Goal: Task Accomplishment & Management: Manage account settings

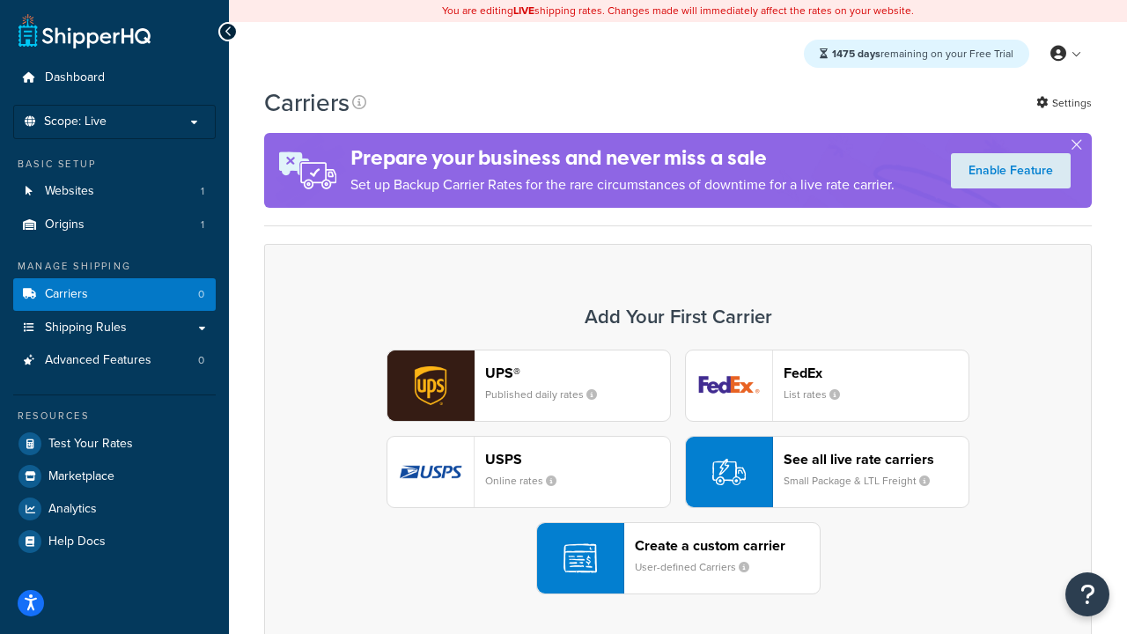
click at [678, 472] on div "UPS® Published daily rates FedEx List rates USPS Online rates See all live rate…" at bounding box center [678, 472] width 791 height 245
click at [876, 373] on header "FedEx" at bounding box center [876, 373] width 185 height 17
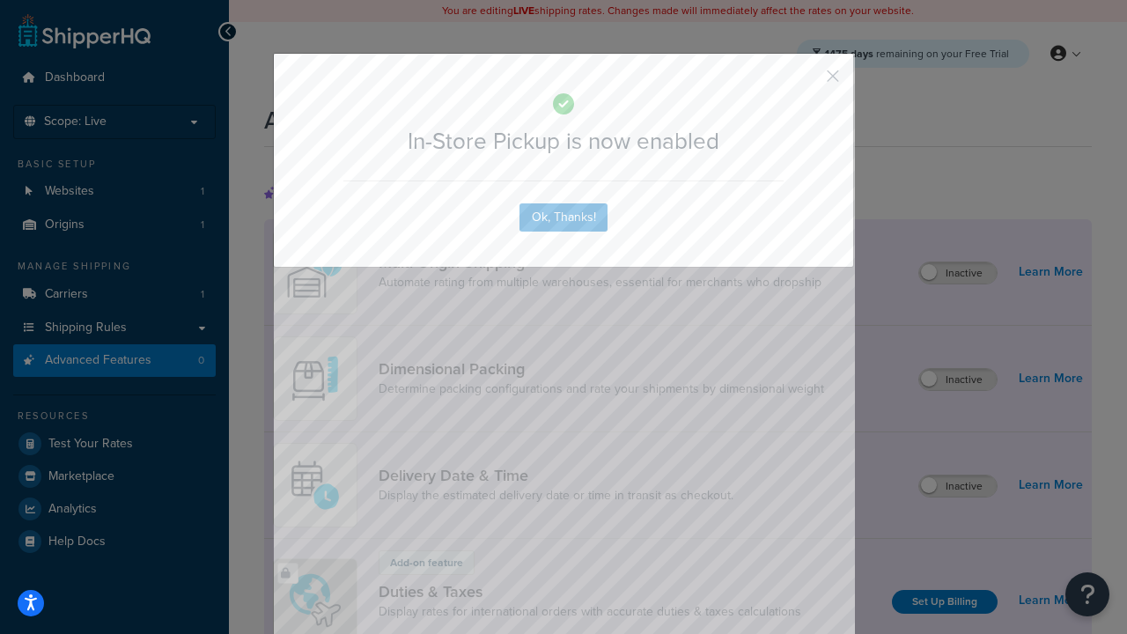
scroll to position [571, 0]
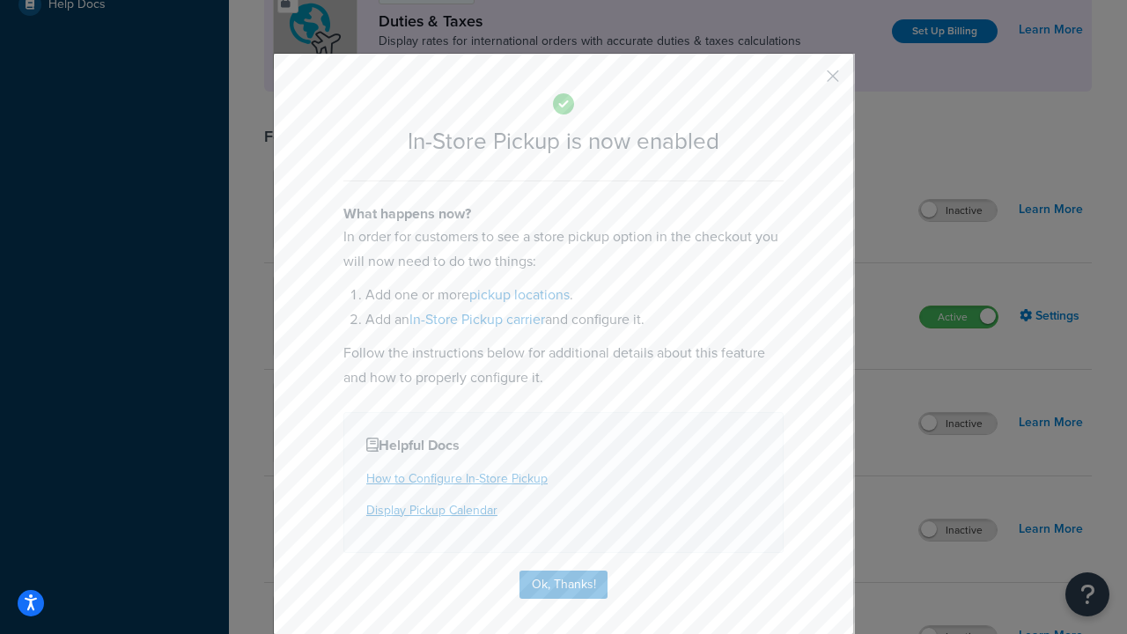
click at [807, 82] on button "button" at bounding box center [807, 82] width 4 height 4
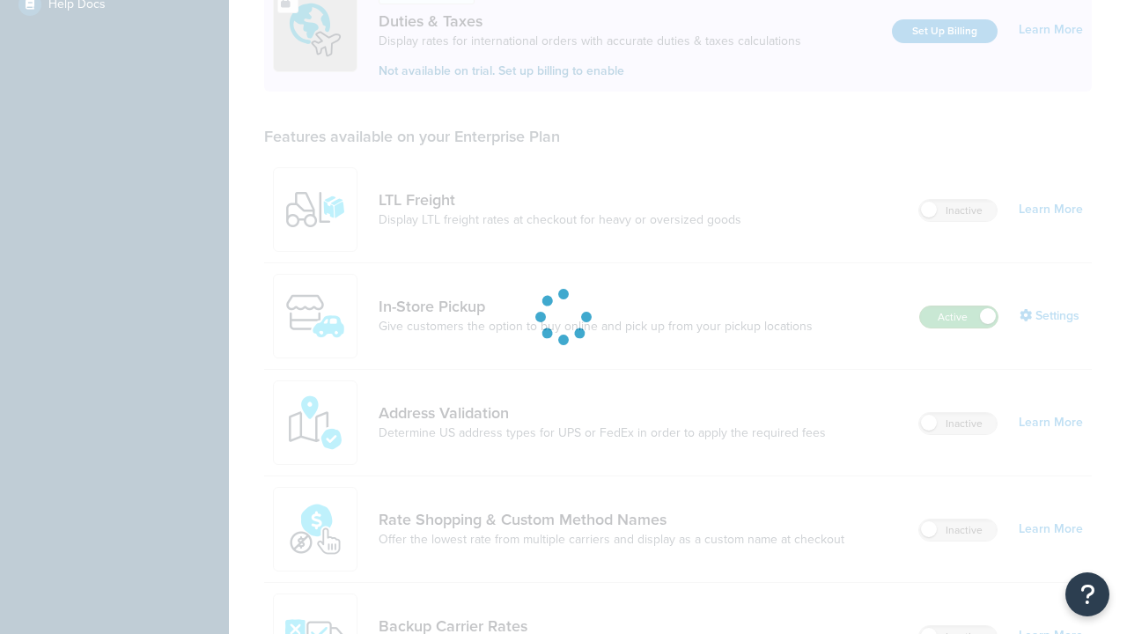
click at [959, 306] on label "Active" at bounding box center [959, 316] width 78 height 21
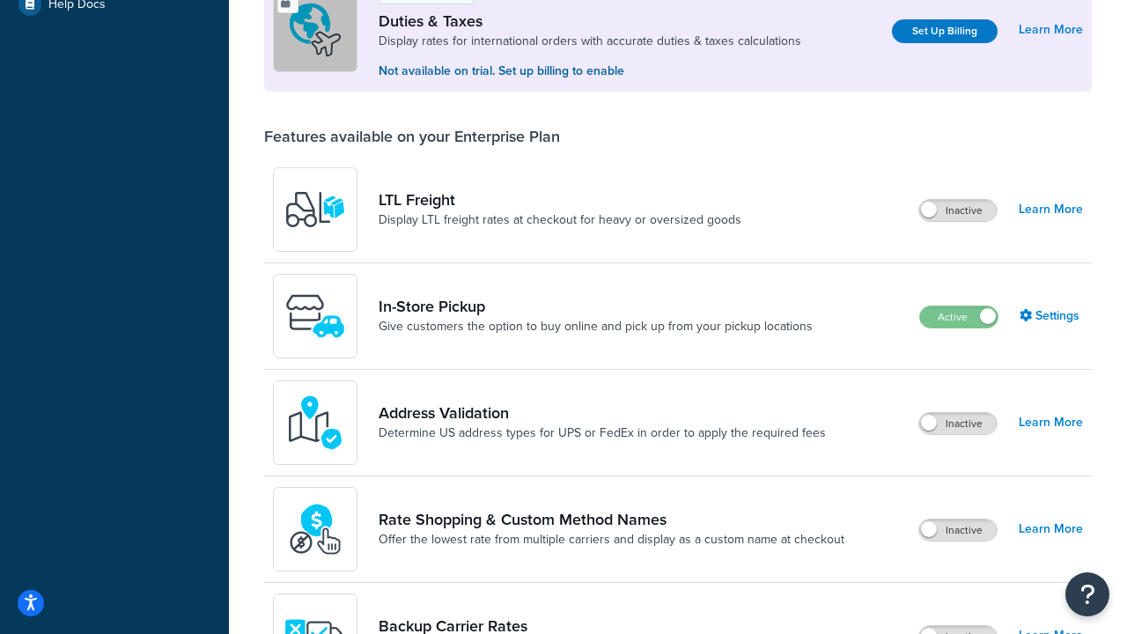
scroll to position [877, 0]
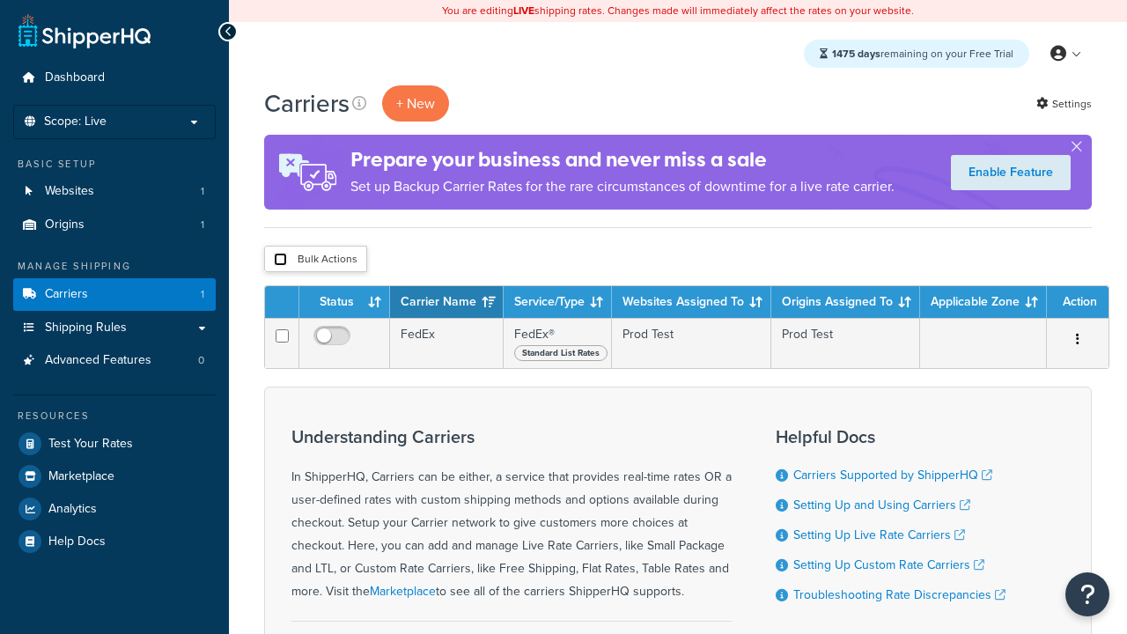
click at [280, 260] on input "checkbox" at bounding box center [280, 259] width 13 height 13
checkbox input "true"
click at [0, 0] on button "Delete" at bounding box center [0, 0] width 0 height 0
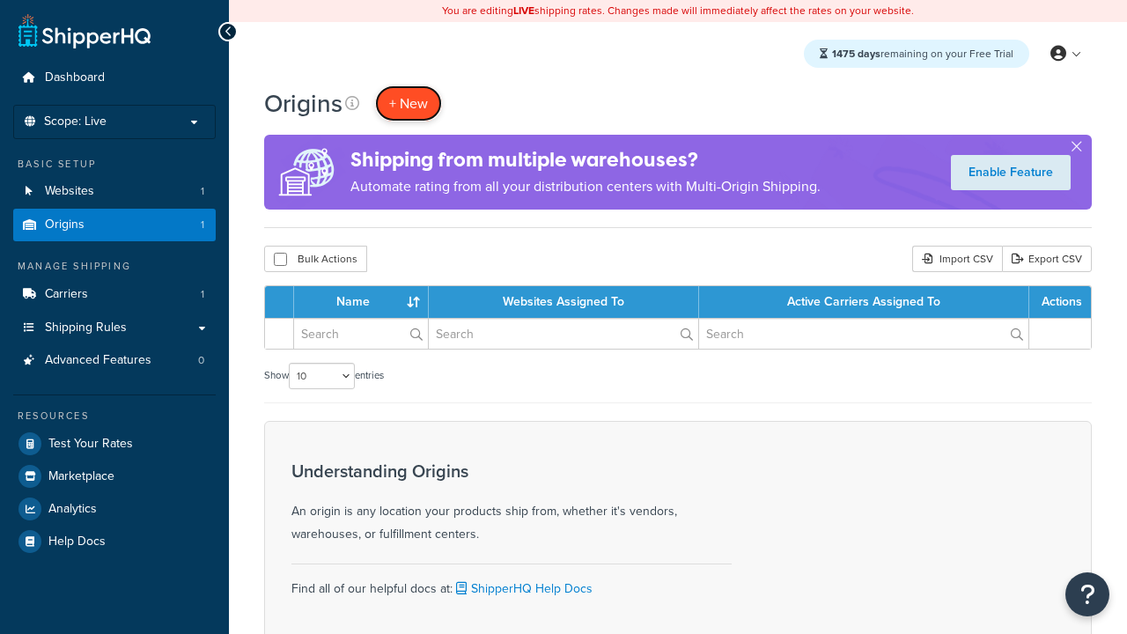
click at [409, 103] on span "+ New" at bounding box center [408, 103] width 39 height 20
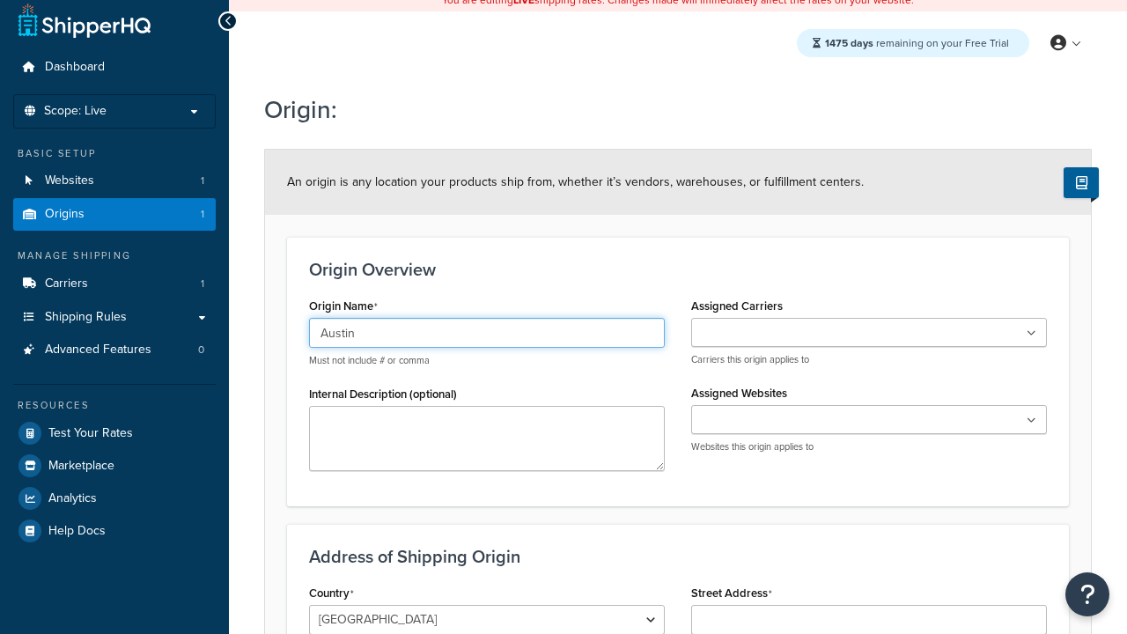
type input "Austin"
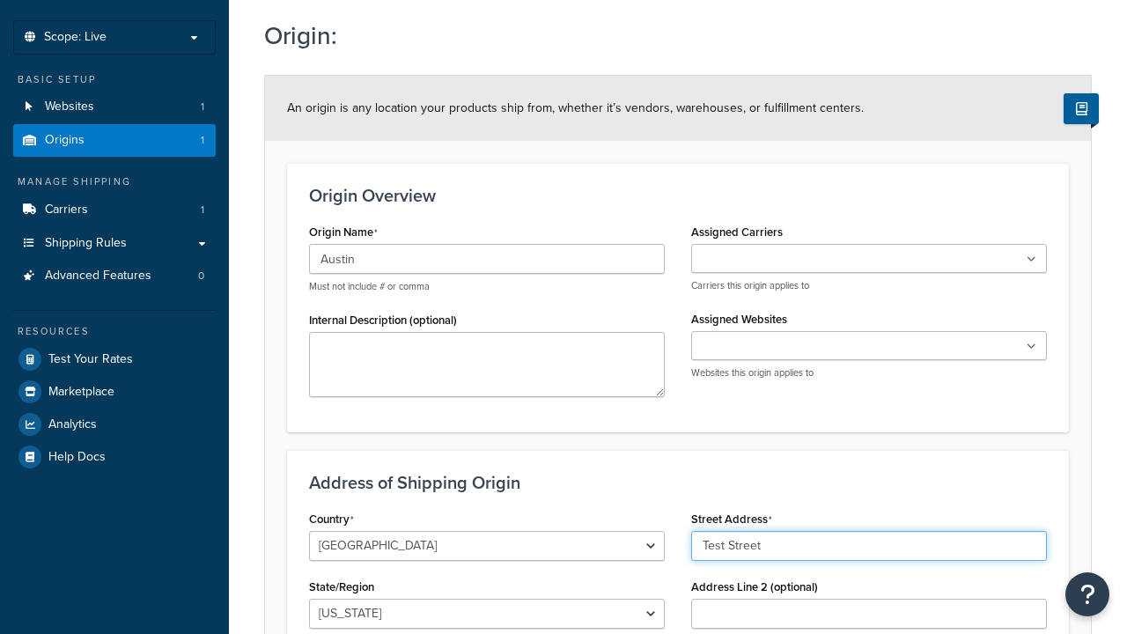
type input "Test Street"
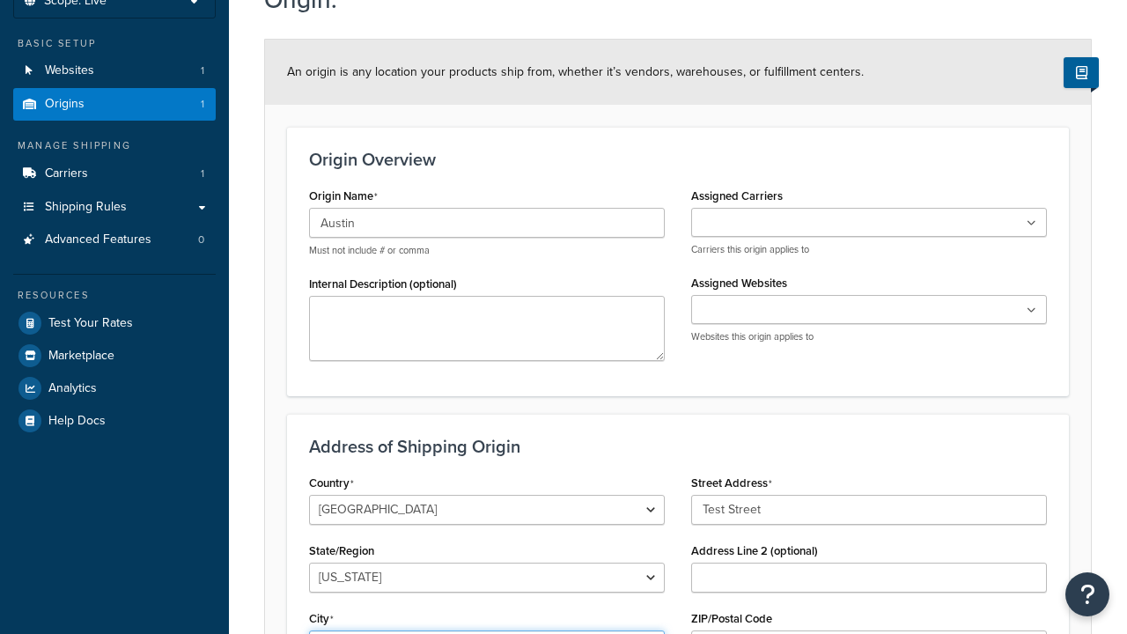
type input "Austin"
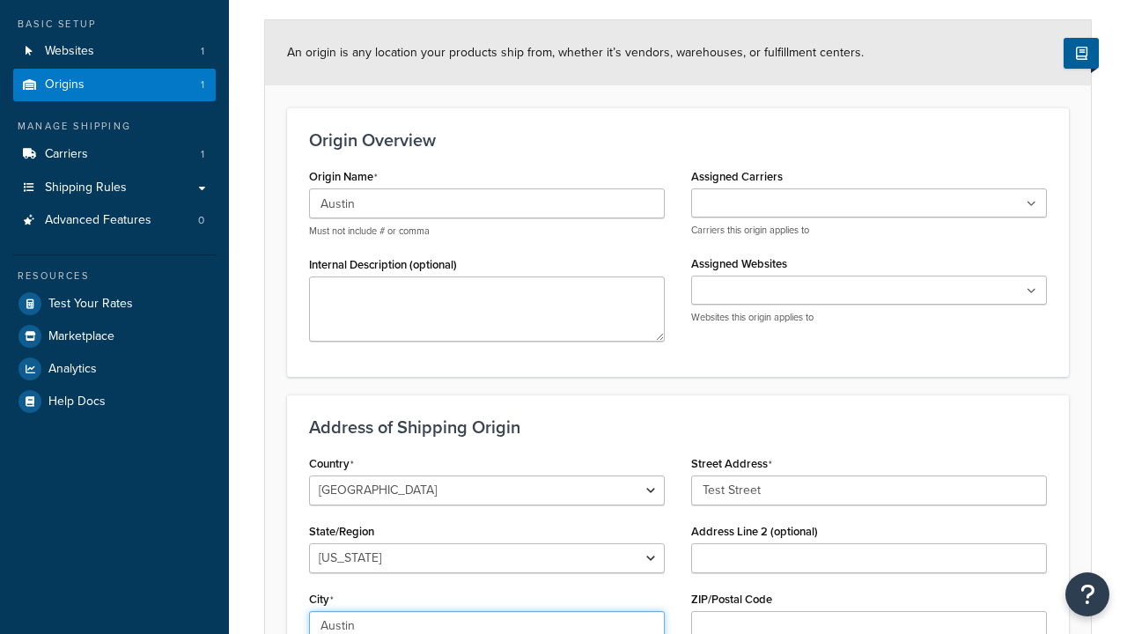
select select "43"
type input "Austin"
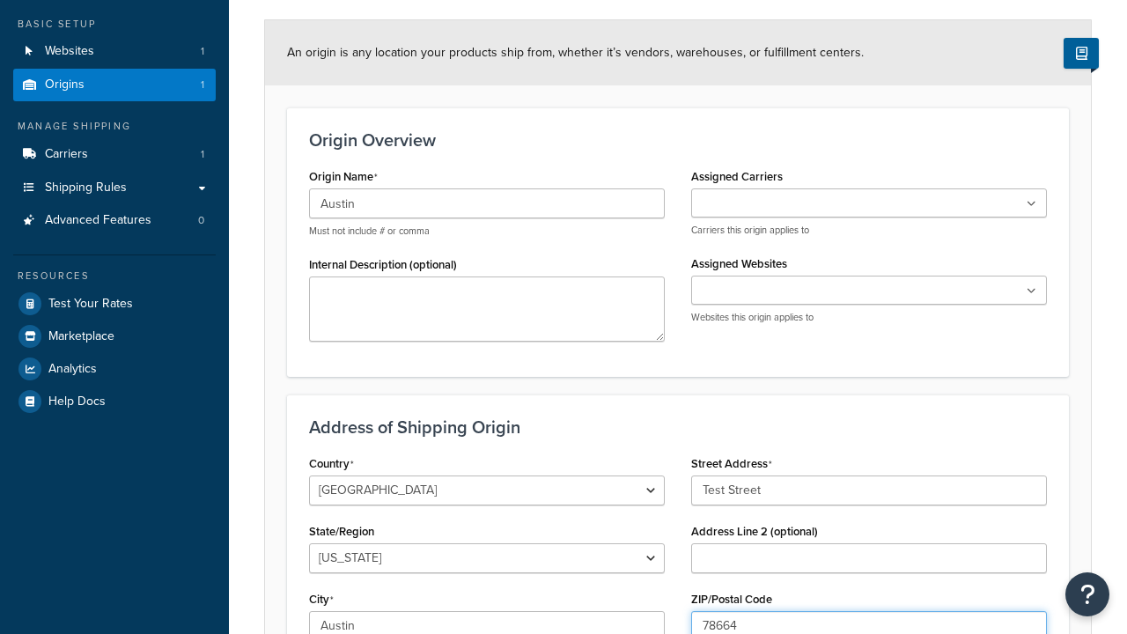
type input "78664"
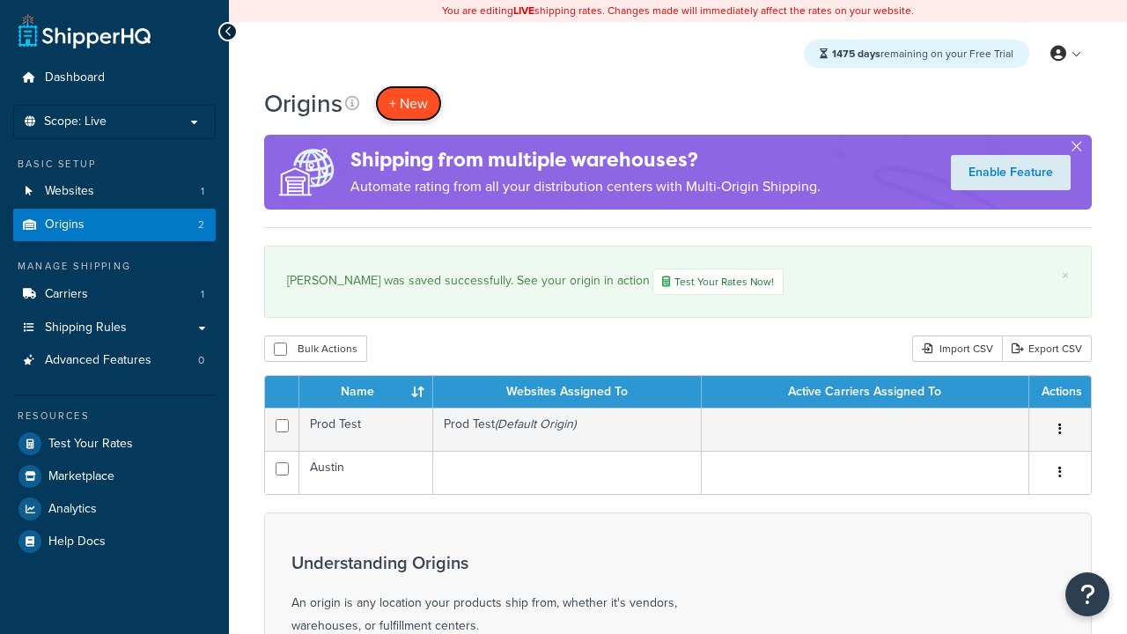
click at [409, 103] on span "+ New" at bounding box center [408, 103] width 39 height 20
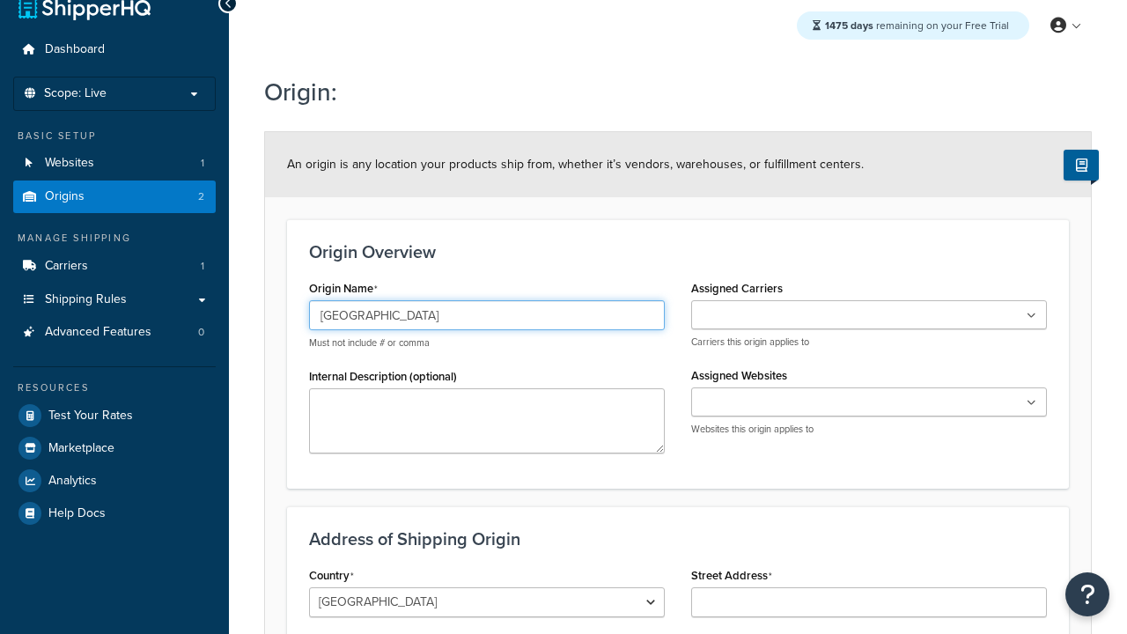
type input "[GEOGRAPHIC_DATA]"
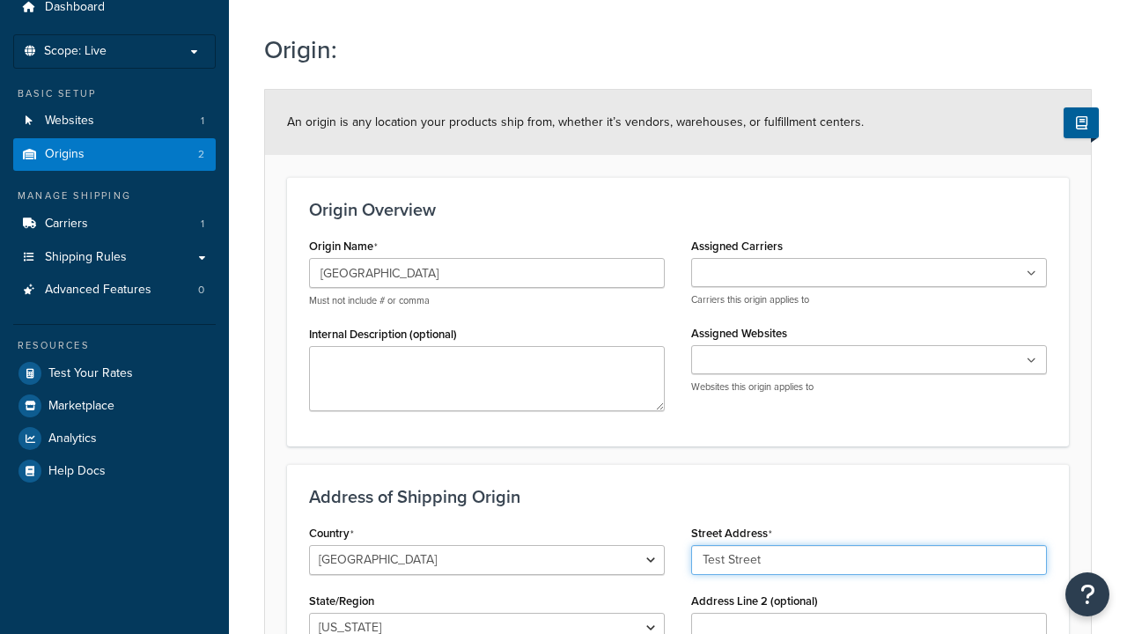
type input "Test Street"
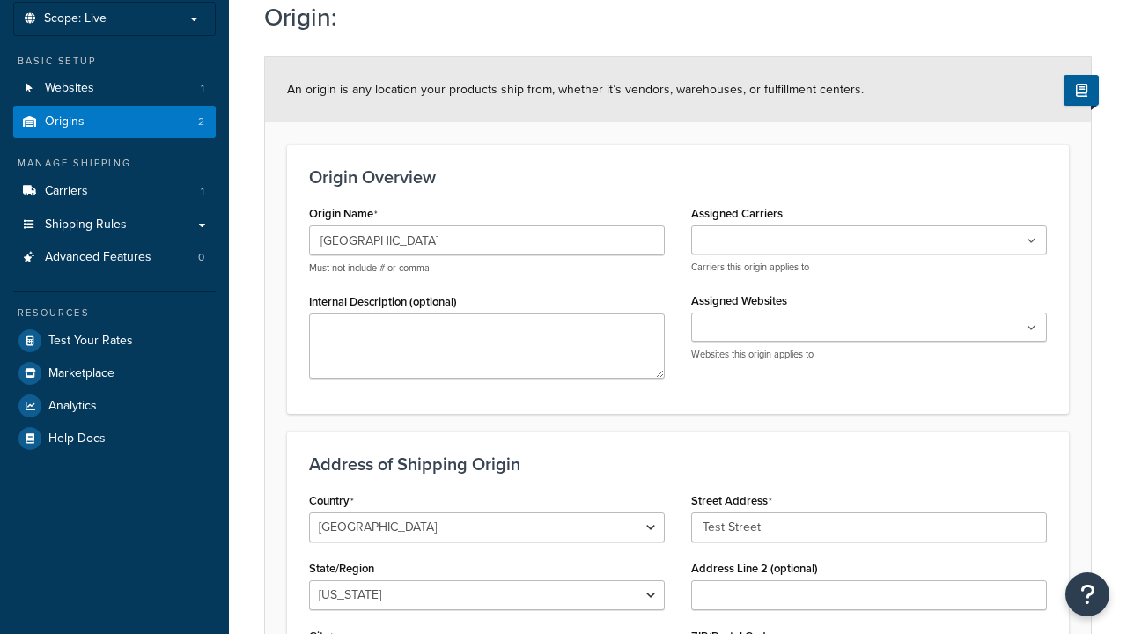
type input "Austin"
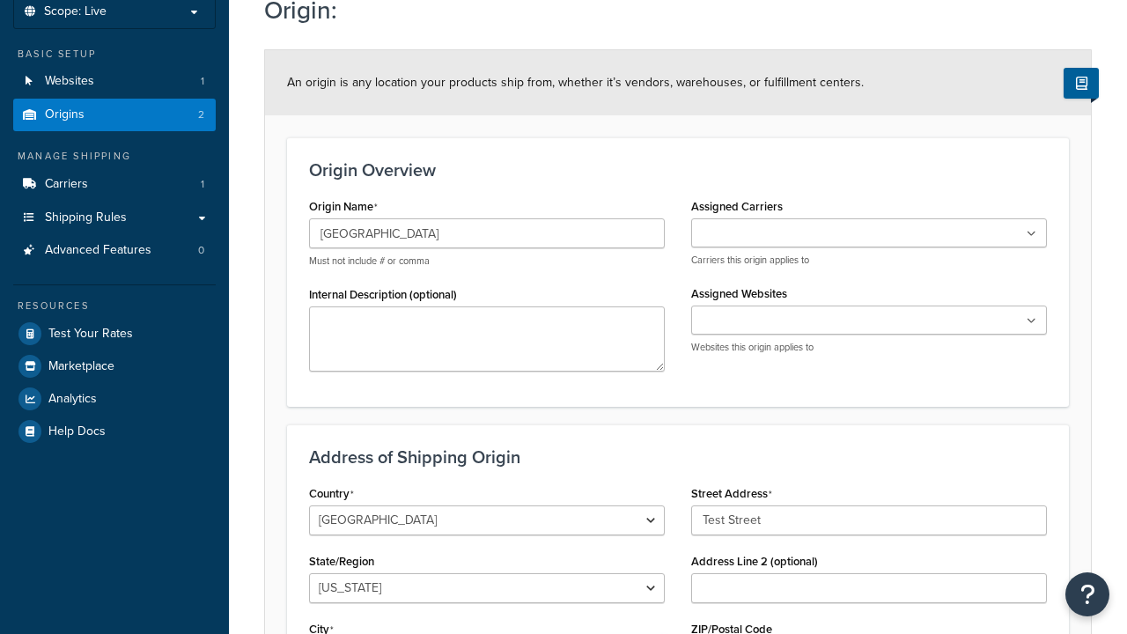
select select "43"
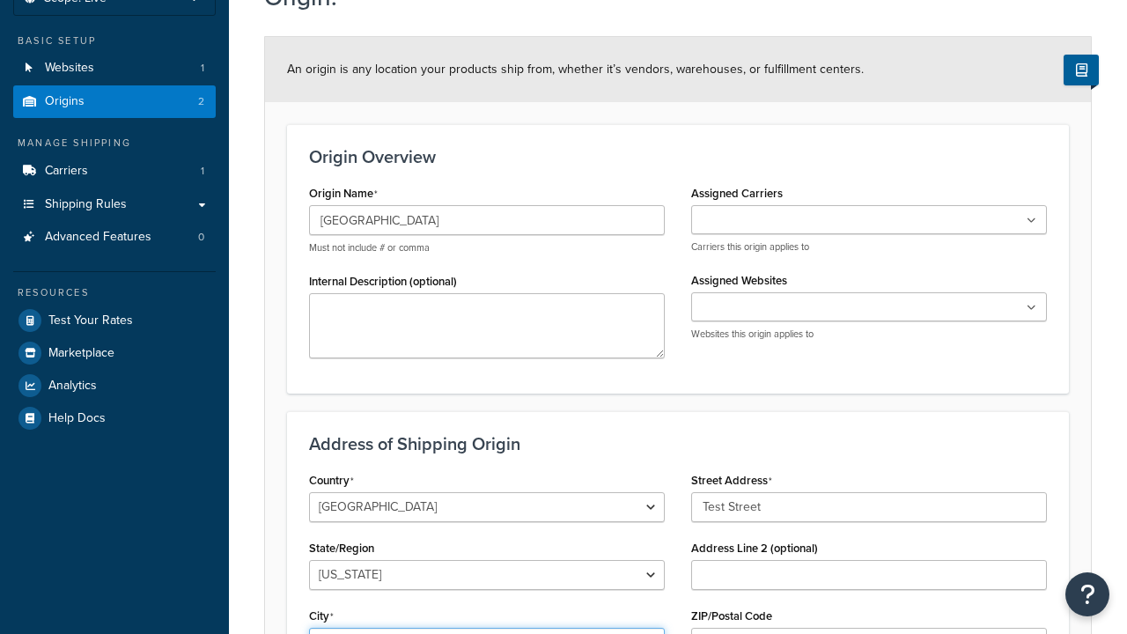
type input "Austin"
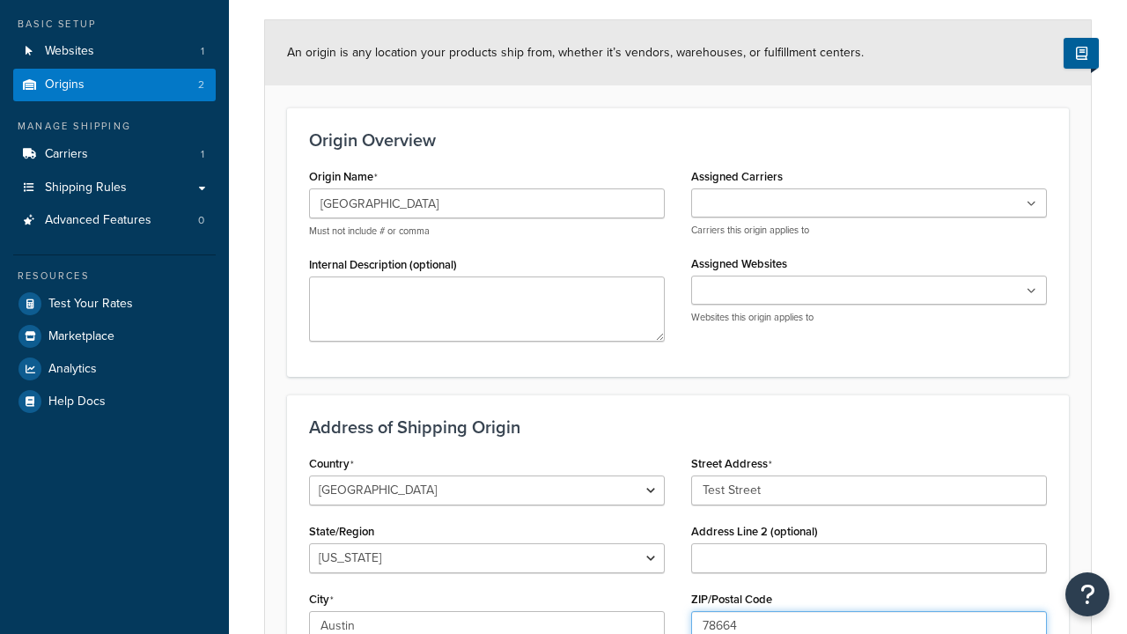
type input "78664"
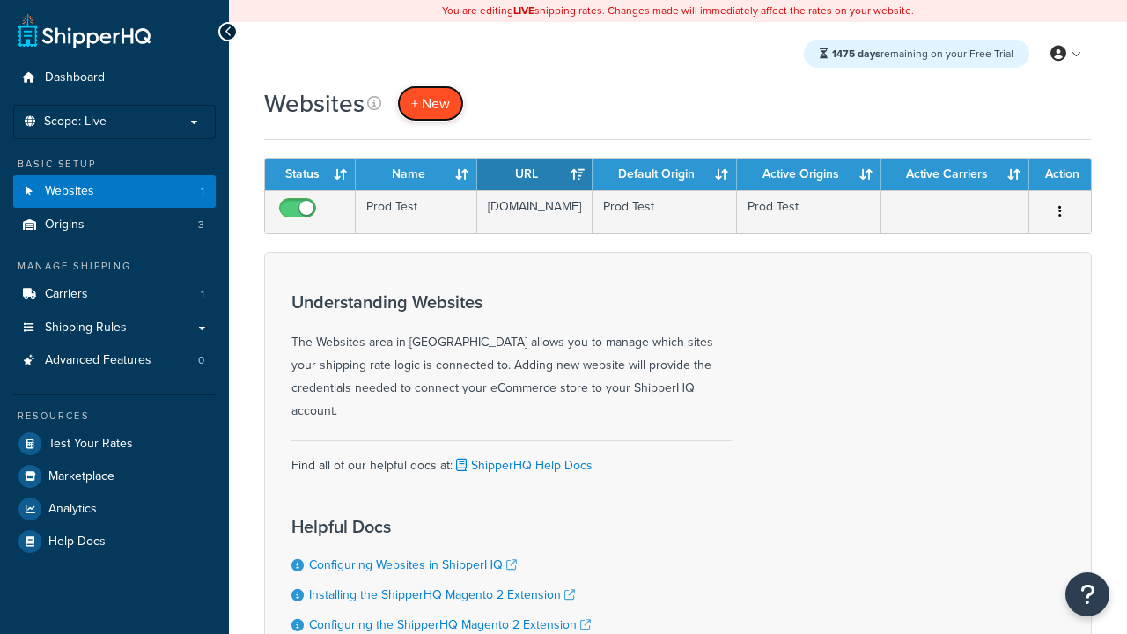
click at [431, 103] on span "+ New" at bounding box center [430, 103] width 39 height 20
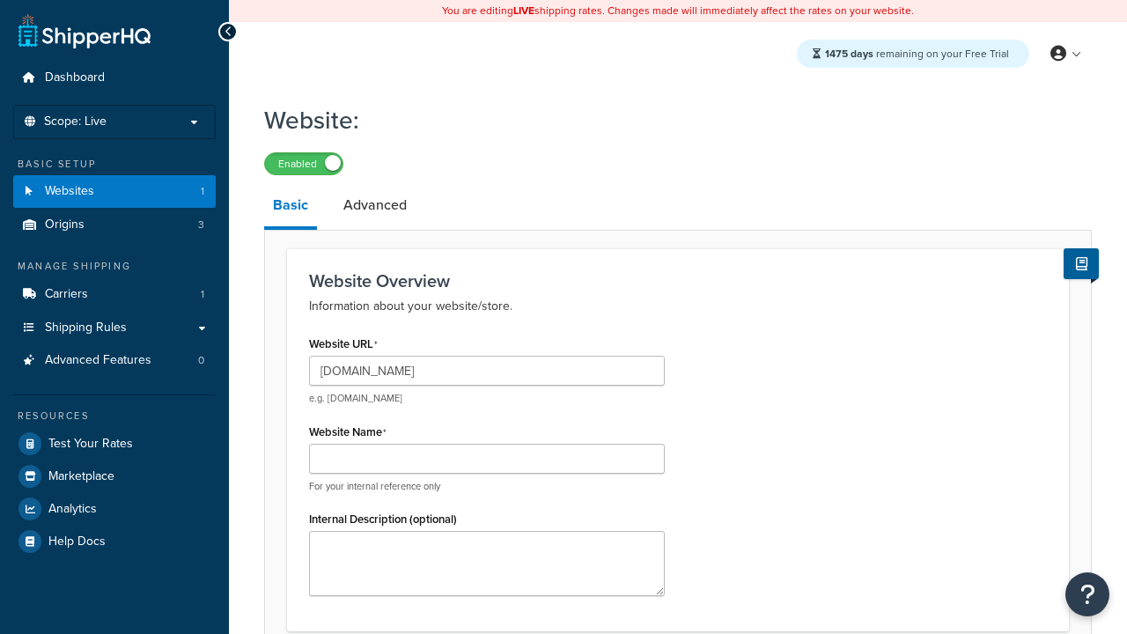
type input "[DOMAIN_NAME]"
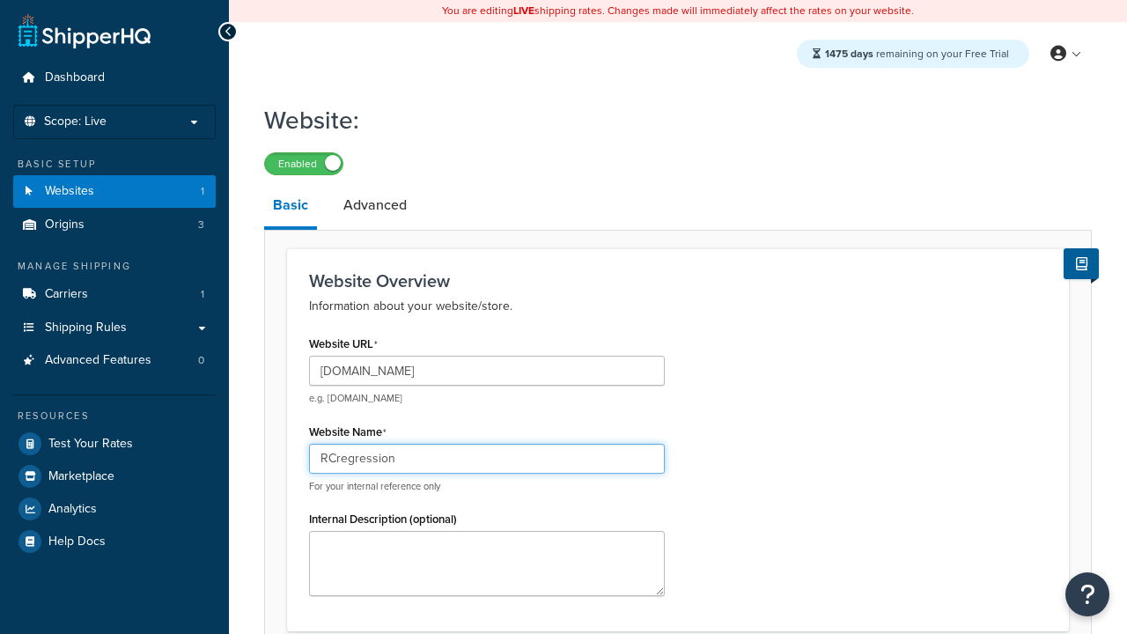
type input "RCregression"
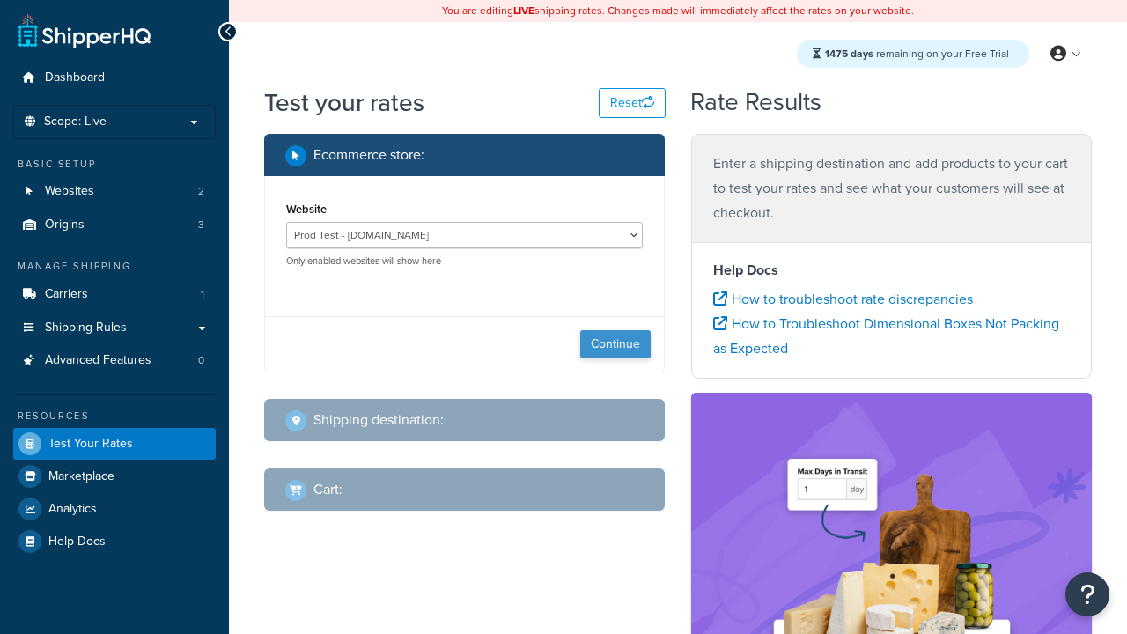
click at [616, 344] on button "Continue" at bounding box center [615, 344] width 70 height 28
select select "TX"
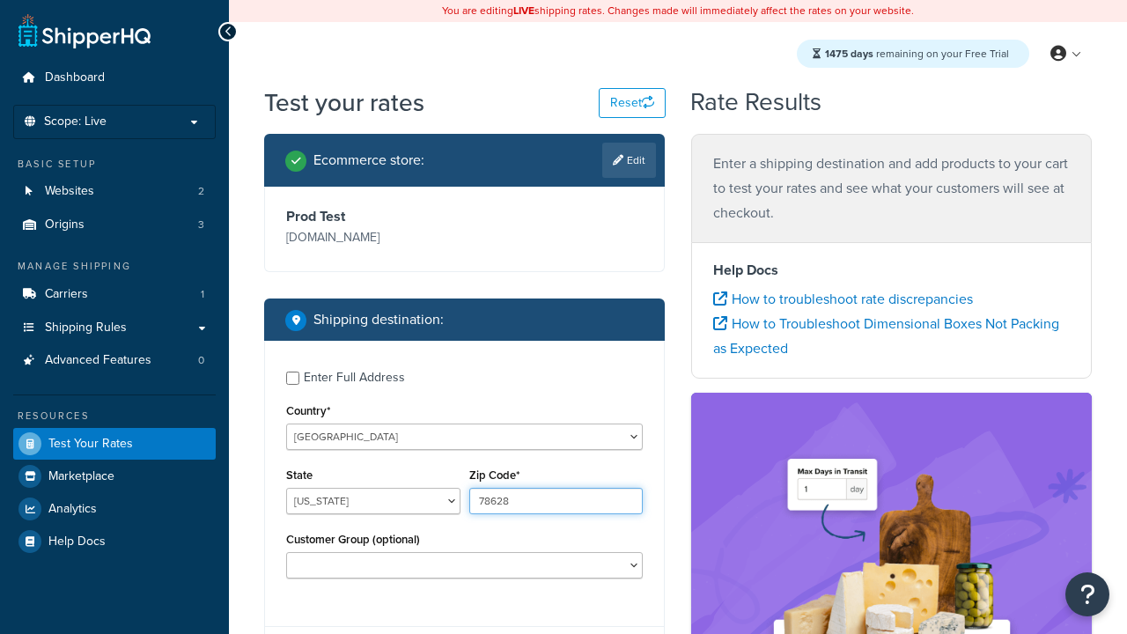
type input "78628"
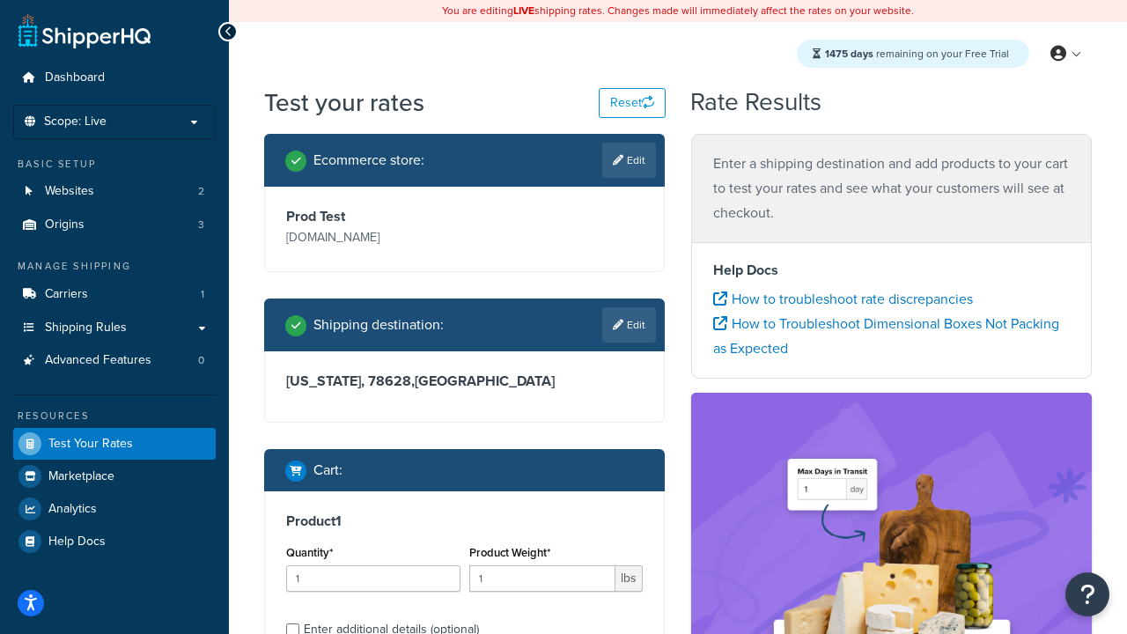
scroll to position [36, 0]
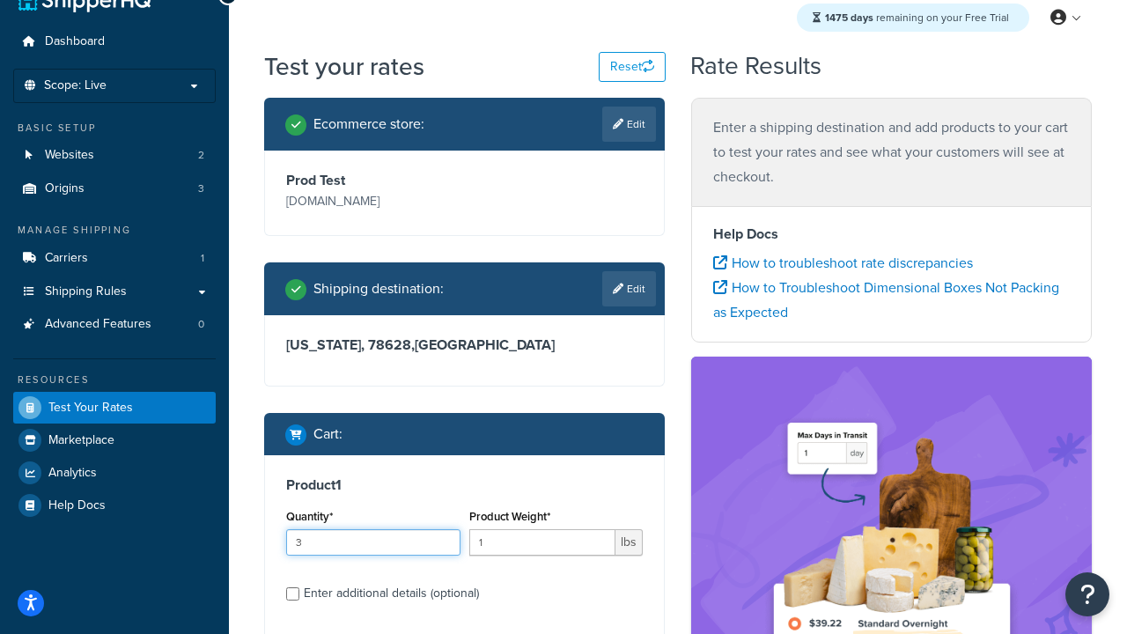
type input "3"
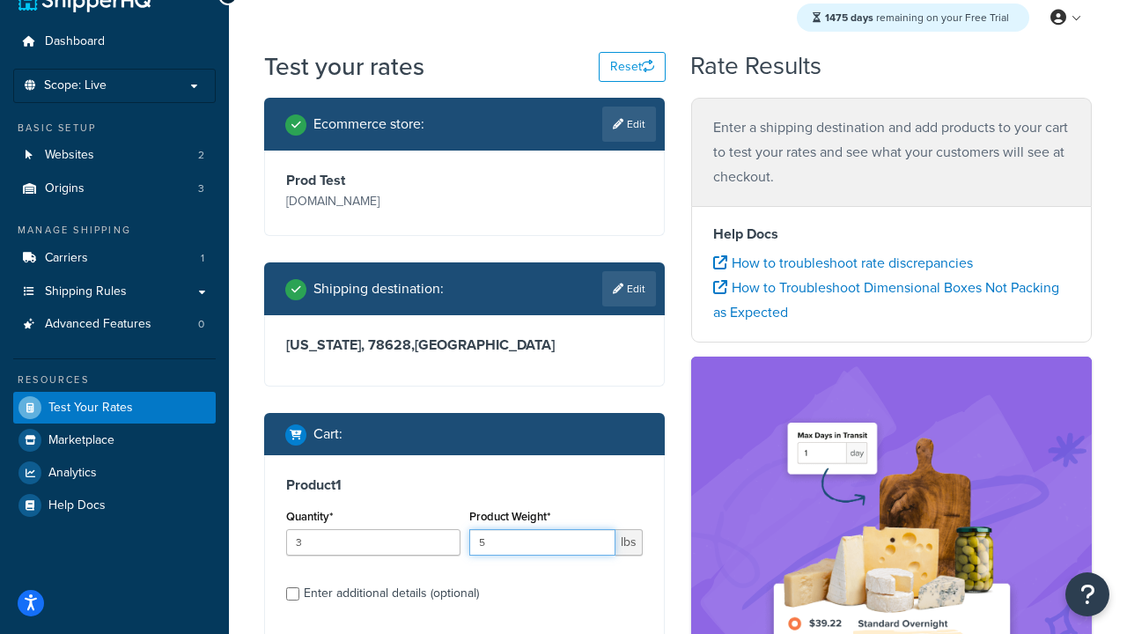
type input "5"
click at [292, 594] on input "Enter additional details (optional)" at bounding box center [292, 593] width 13 height 13
checkbox input "true"
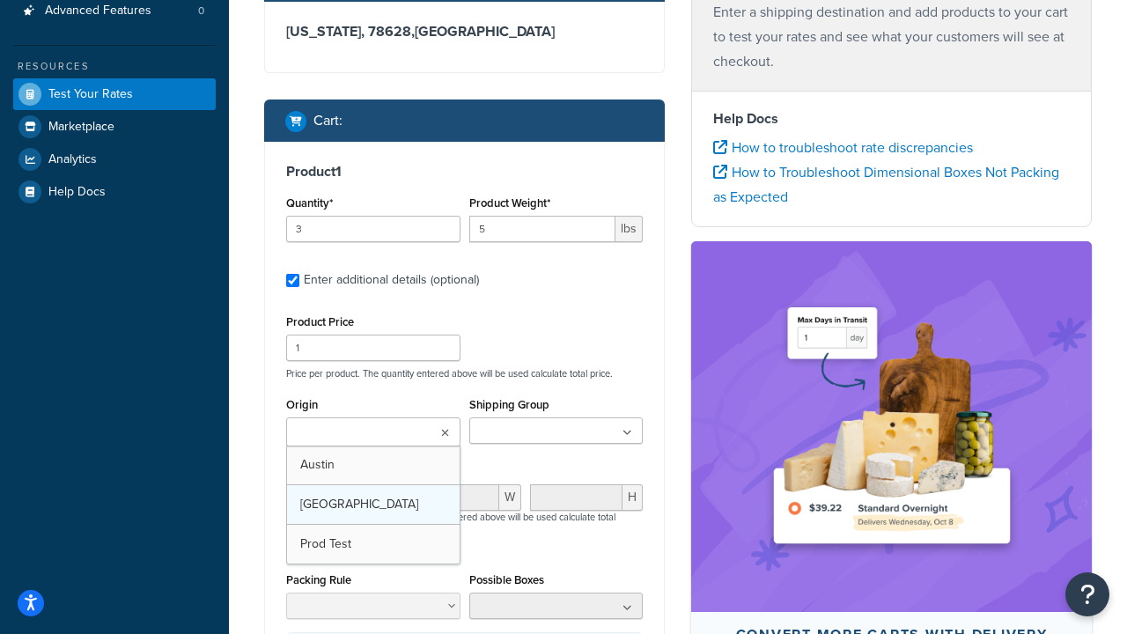
scroll to position [0, 0]
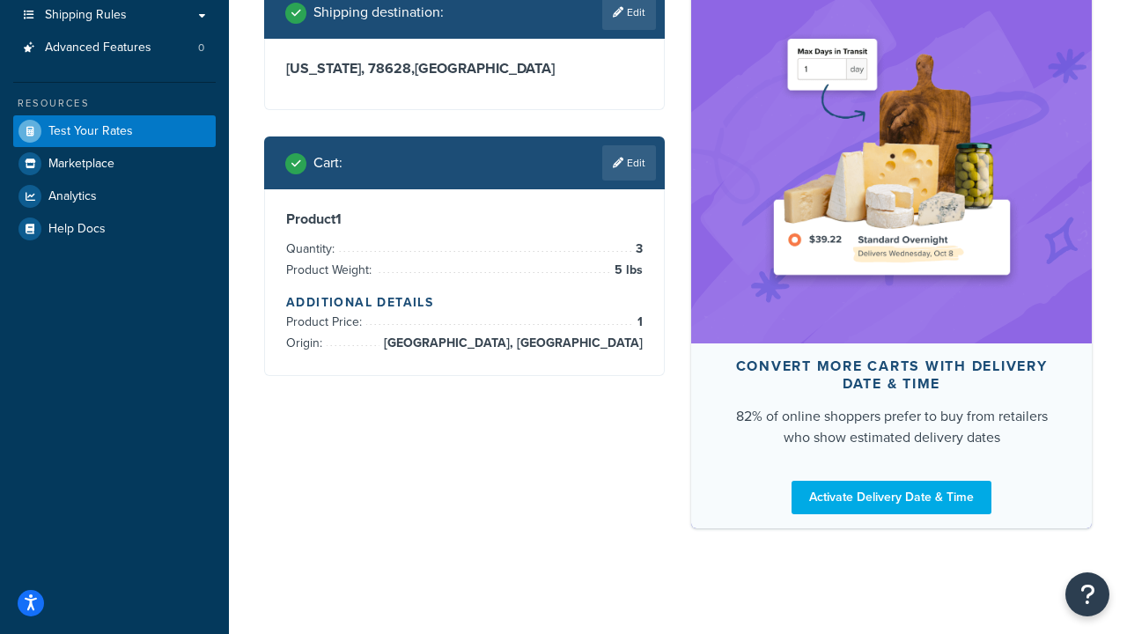
scroll to position [497, 0]
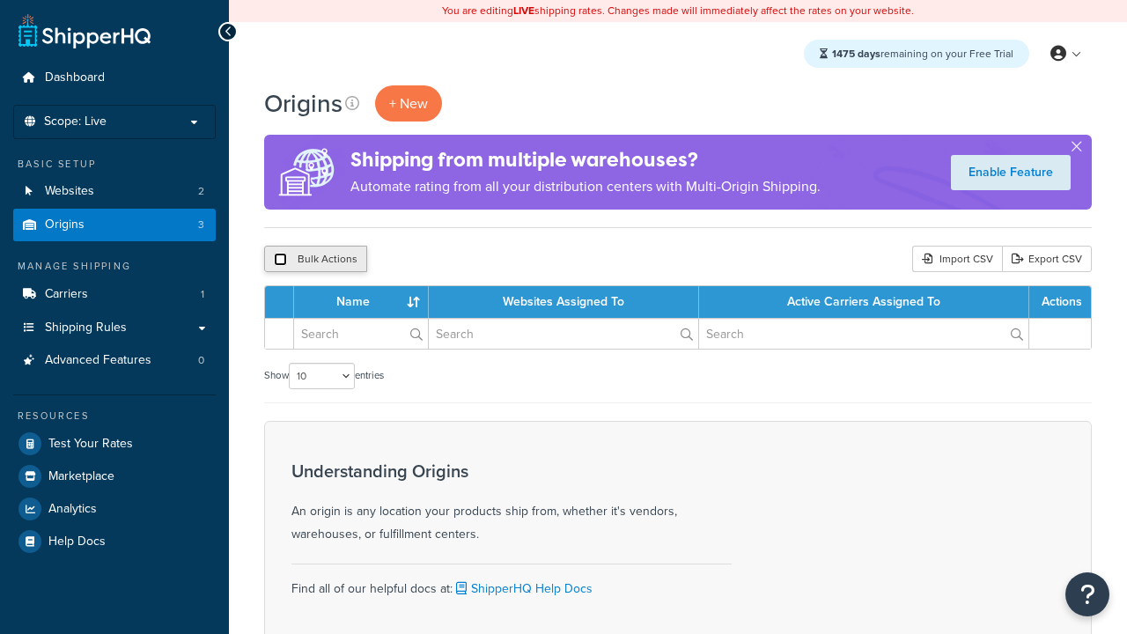
click at [280, 260] on input "checkbox" at bounding box center [280, 259] width 13 height 13
checkbox input "true"
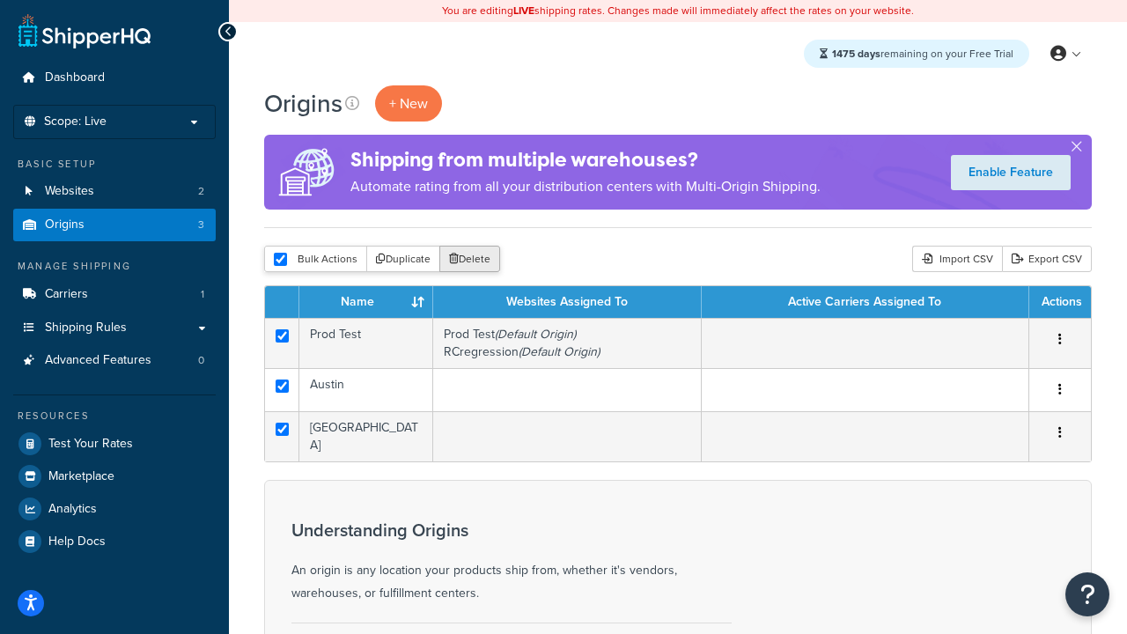
click at [474, 260] on button "Delete" at bounding box center [469, 259] width 61 height 26
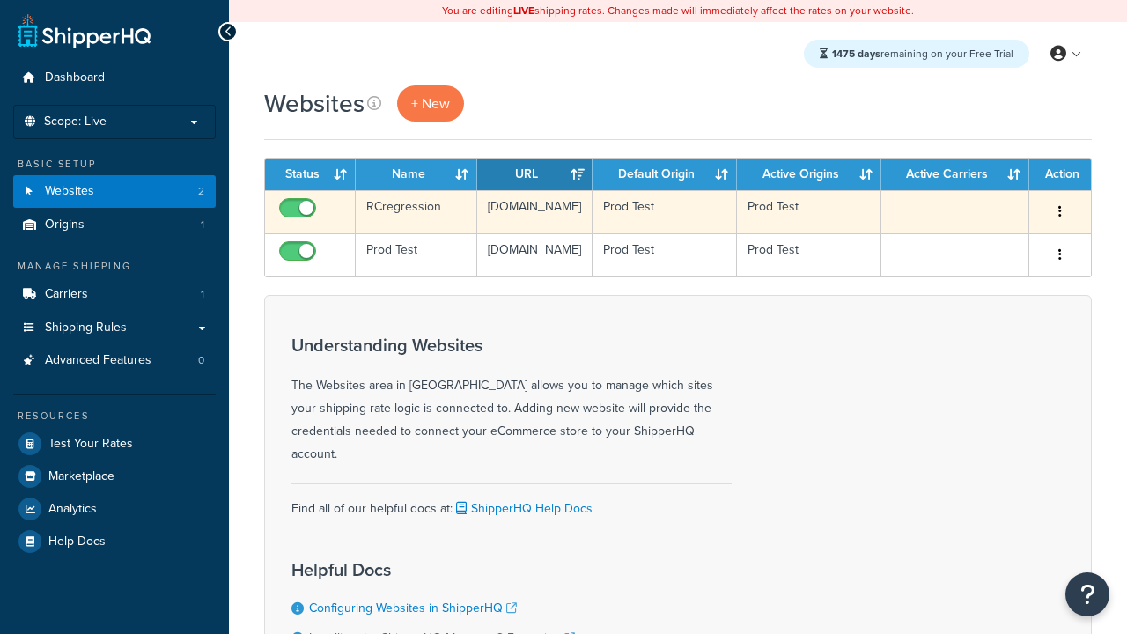
click at [1060, 212] on icon "button" at bounding box center [1061, 211] width 4 height 12
click at [0, 0] on link "Delete" at bounding box center [0, 0] width 0 height 0
